Goal: Check status: Check status

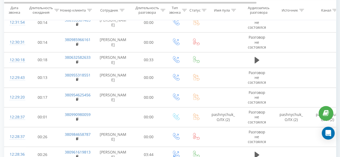
scroll to position [1290, 0]
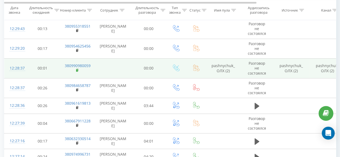
click at [77, 72] on rect at bounding box center [77, 70] width 2 height 2
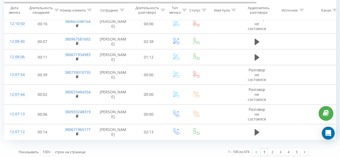
scroll to position [1893, 0]
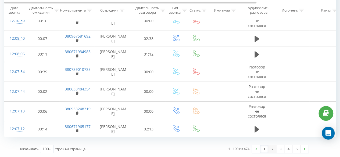
click at [271, 149] on link "2" at bounding box center [272, 149] width 8 height 8
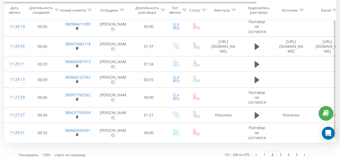
scroll to position [1897, 0]
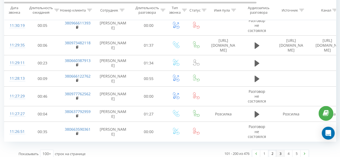
click at [281, 150] on link "3" at bounding box center [280, 154] width 8 height 8
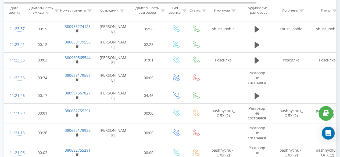
scroll to position [299, 0]
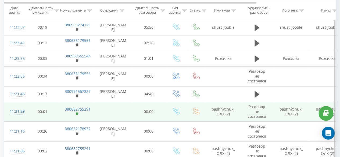
click at [77, 113] on rect at bounding box center [77, 114] width 2 height 2
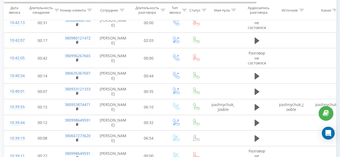
scroll to position [1880, 0]
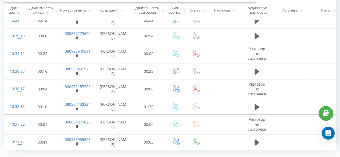
drag, startPoint x: 264, startPoint y: 149, endPoint x: 254, endPoint y: 142, distance: 12.2
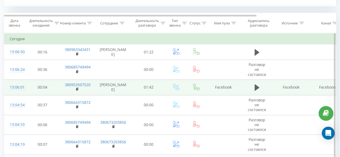
scroll to position [218, 0]
